Goal: Information Seeking & Learning: Find specific fact

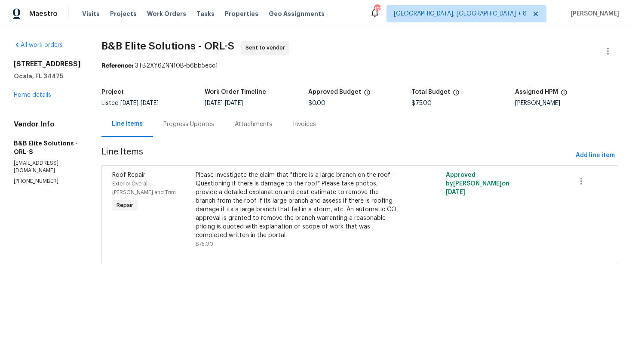
click at [193, 131] on div "Progress Updates" at bounding box center [188, 123] width 71 height 25
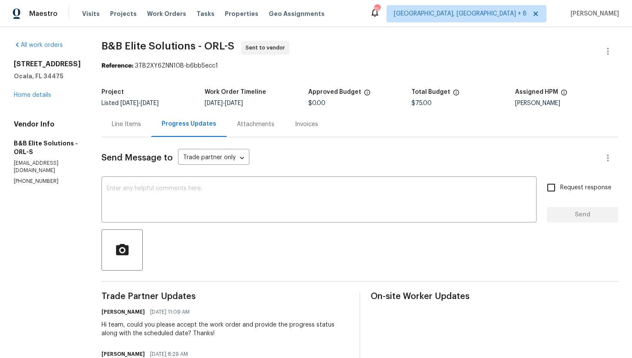
scroll to position [63, 0]
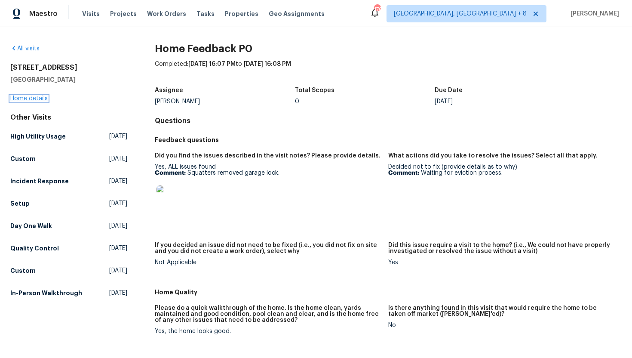
click at [37, 95] on link "Home details" at bounding box center [28, 98] width 37 height 6
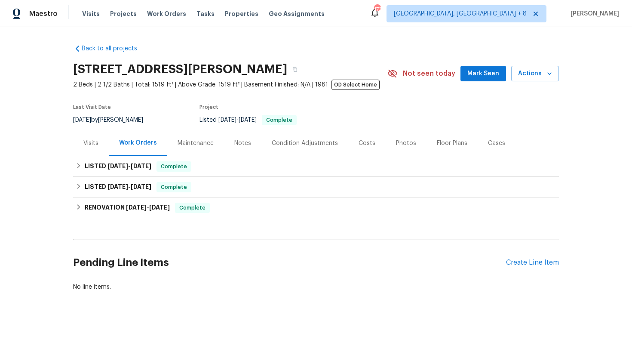
click at [94, 134] on div "Visits" at bounding box center [91, 142] width 36 height 25
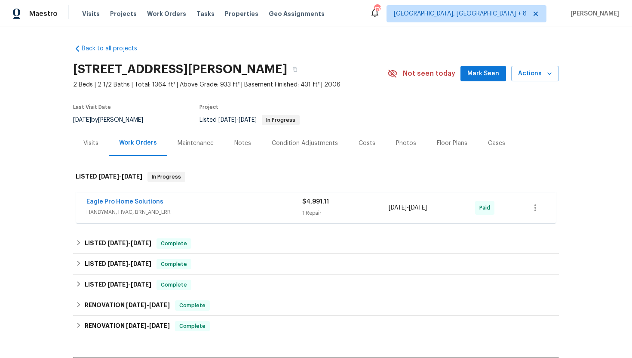
click at [219, 214] on span "HANDYMAN, HVAC, BRN_AND_LRR" at bounding box center [194, 212] width 216 height 9
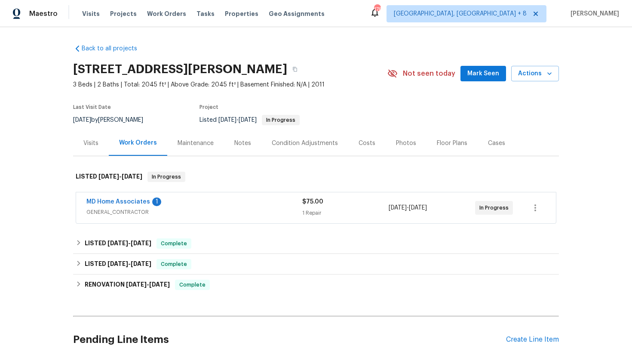
click at [174, 209] on span "GENERAL_CONTRACTOR" at bounding box center [194, 212] width 216 height 9
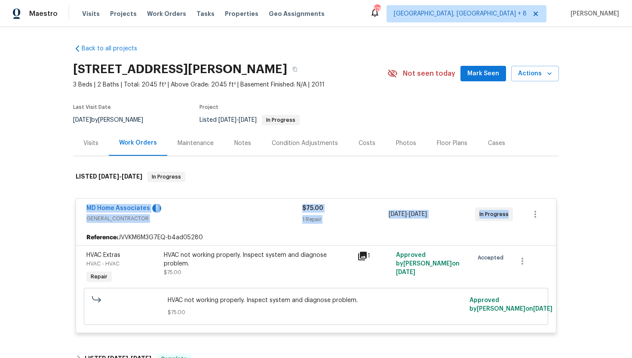
drag, startPoint x: 513, startPoint y: 212, endPoint x: 83, endPoint y: 209, distance: 429.6
click at [83, 209] on div "MD Home Associates 1 GENERAL_CONTRACTOR $75.00 1 Repair [DATE] - [DATE] In Prog…" at bounding box center [316, 214] width 480 height 31
copy div "MD Home Associates 1 GENERAL_CONTRACTOR $75.00 1 Repair [DATE] - [DATE] In Prog…"
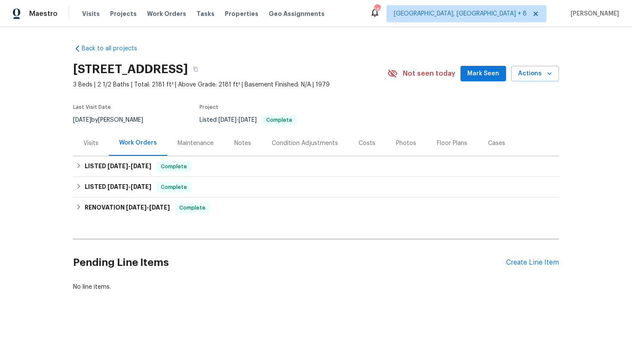
click at [96, 146] on div "Visits" at bounding box center [90, 143] width 15 height 9
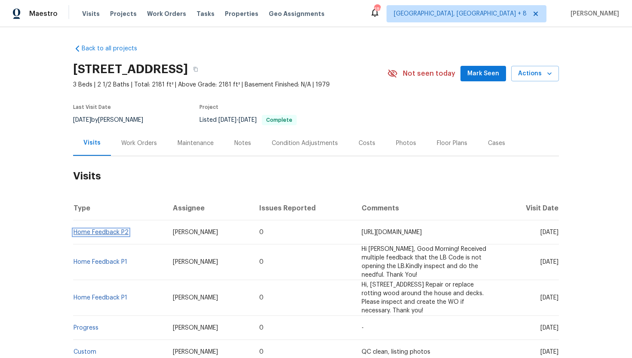
click at [99, 233] on link "Home Feedback P2" at bounding box center [101, 232] width 55 height 6
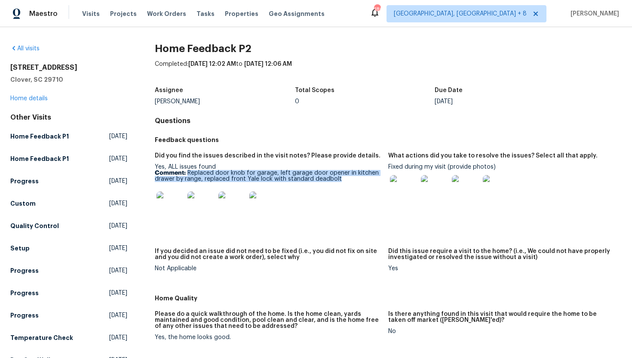
drag, startPoint x: 344, startPoint y: 180, endPoint x: 187, endPoint y: 174, distance: 156.2
click at [187, 174] on p "Comment: Replaced door knob for garage, left garage door opener in kitchen draw…" at bounding box center [268, 176] width 227 height 12
copy p "Replaced door knob for garage, left garage door opener in kitchen drawer by ran…"
